Goal: Check status: Check status

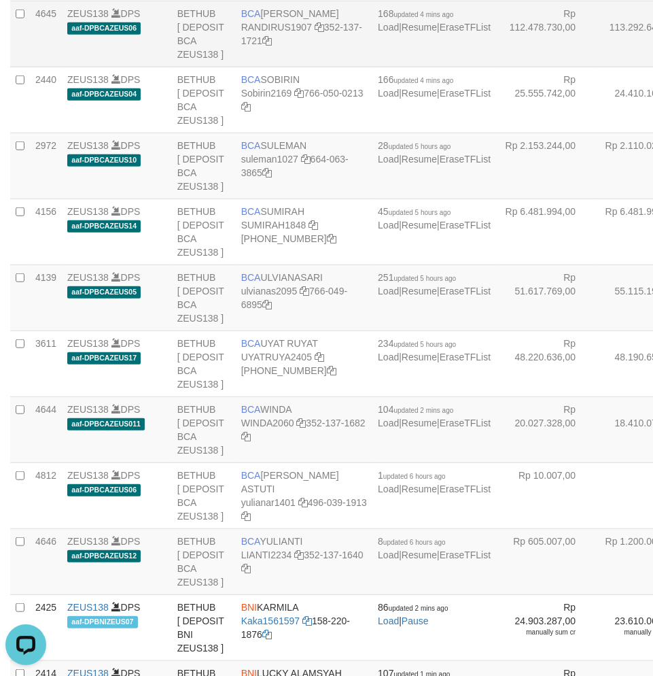
click at [496, 67] on td "Rp 112.478.730,00" at bounding box center [546, 34] width 100 height 66
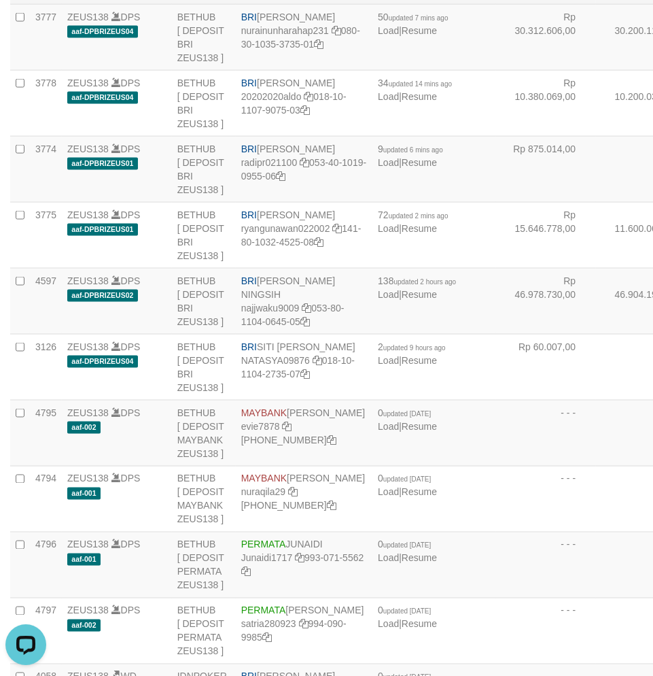
copy td "BRI NANDI ARDIANSYAH"
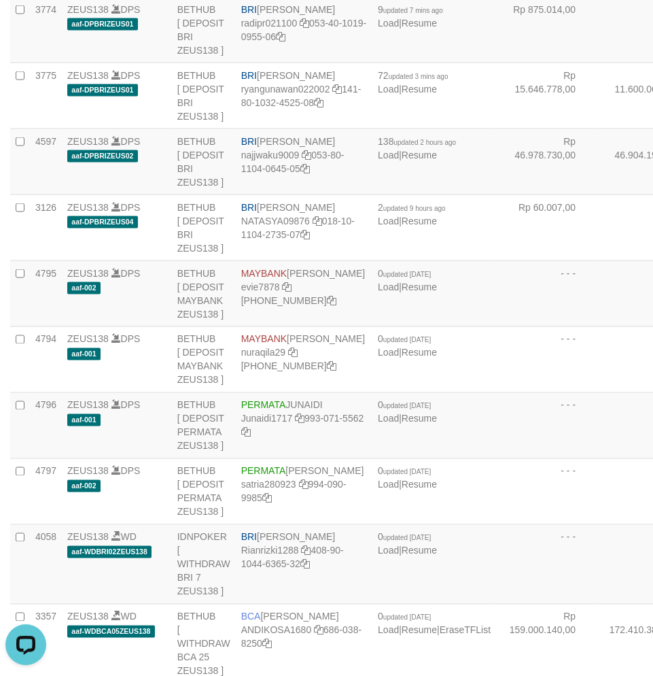
scroll to position [2625, 0]
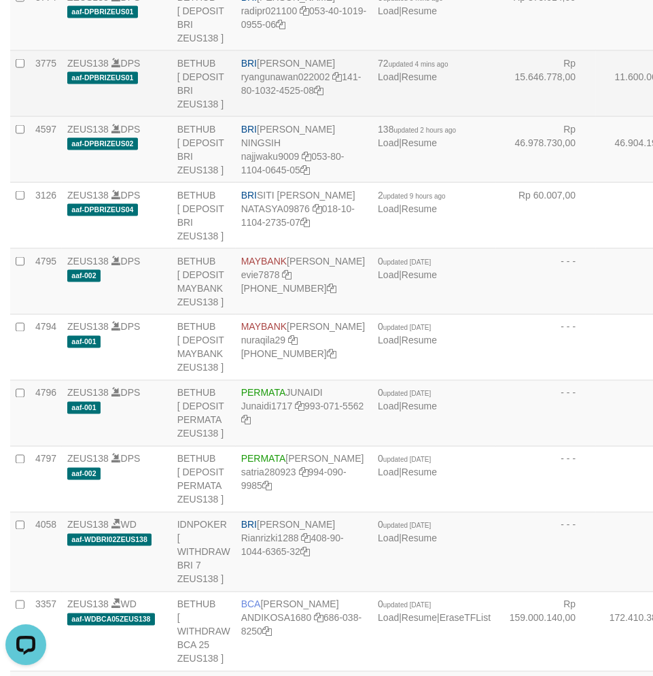
click at [272, 117] on td "BRI RYAN GUNAWAN ryangunawan022002 141-80-1032-4525-08" at bounding box center [304, 84] width 137 height 66
click at [270, 117] on td "BRI RYAN GUNAWAN ryangunawan022002 141-80-1032-4525-08" at bounding box center [304, 84] width 137 height 66
click at [267, 117] on td "BRI RYAN GUNAWAN ryangunawan022002 141-80-1032-4525-08" at bounding box center [304, 84] width 137 height 66
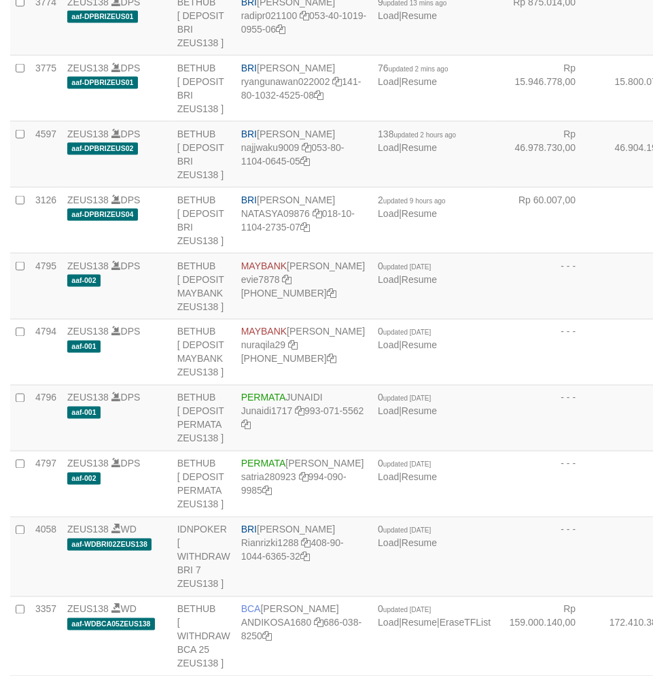
scroll to position [2625, 0]
